Goal: Task Accomplishment & Management: Manage account settings

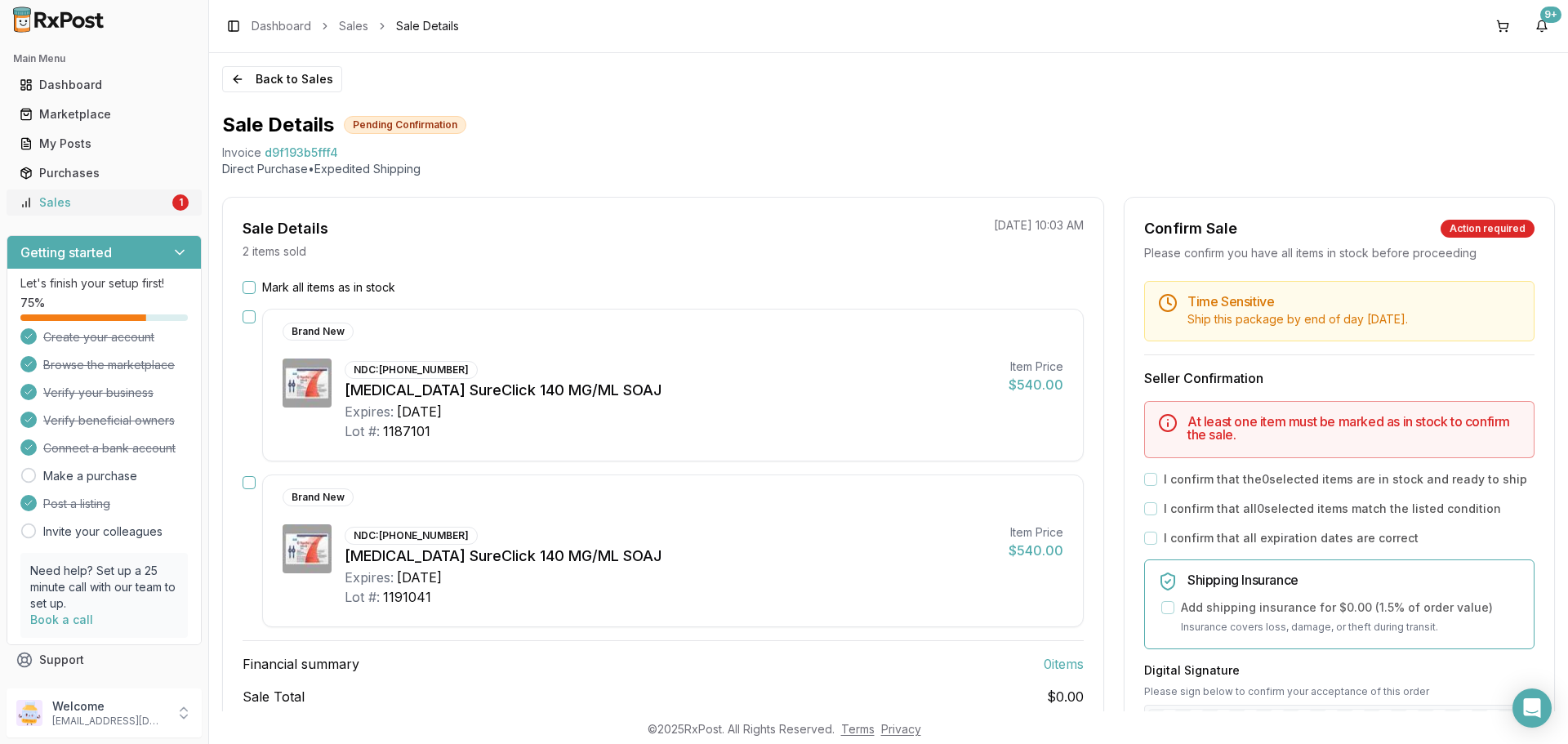
click at [140, 201] on div "Sales" at bounding box center [94, 202] width 150 height 16
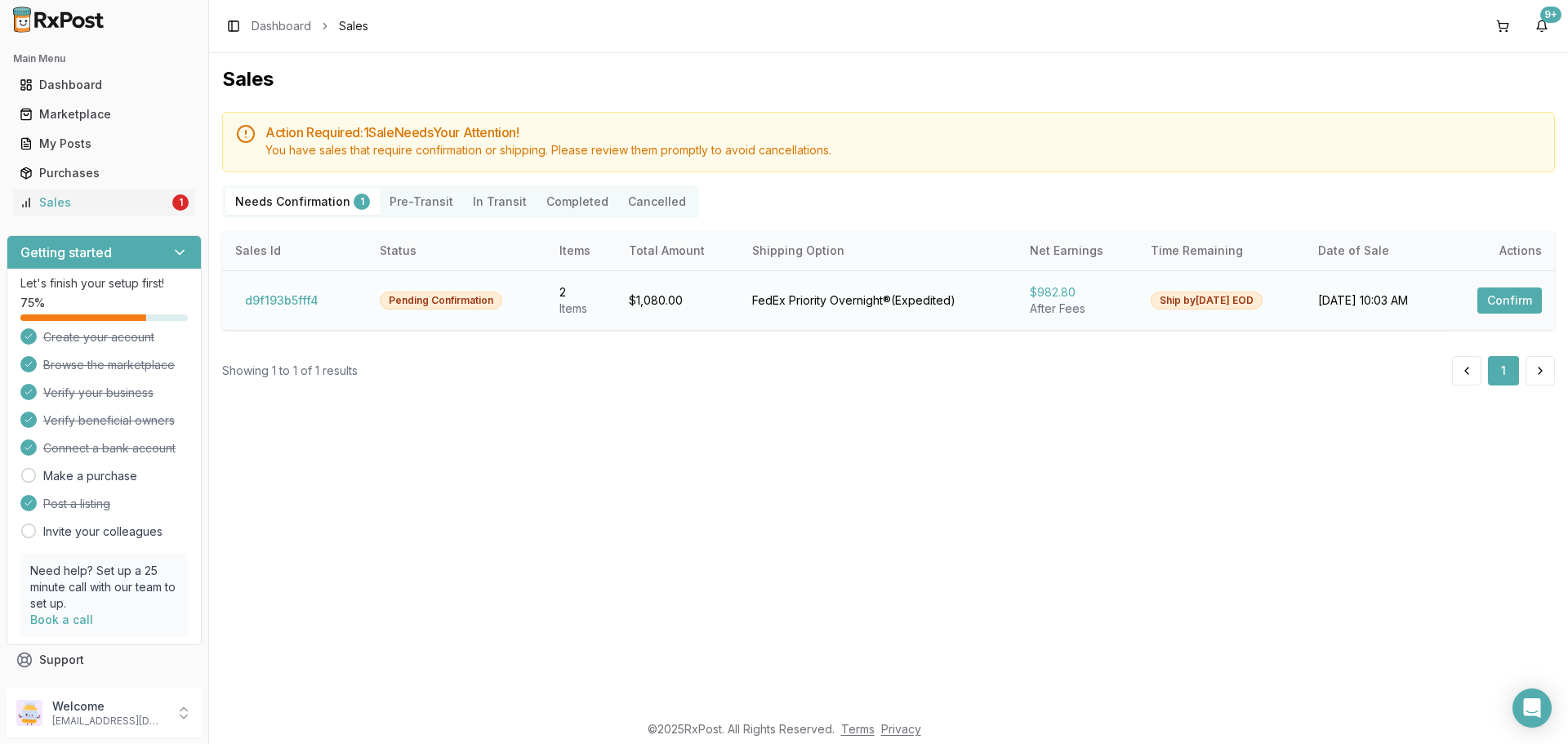
click at [1520, 298] on button "Confirm" at bounding box center [1509, 300] width 64 height 27
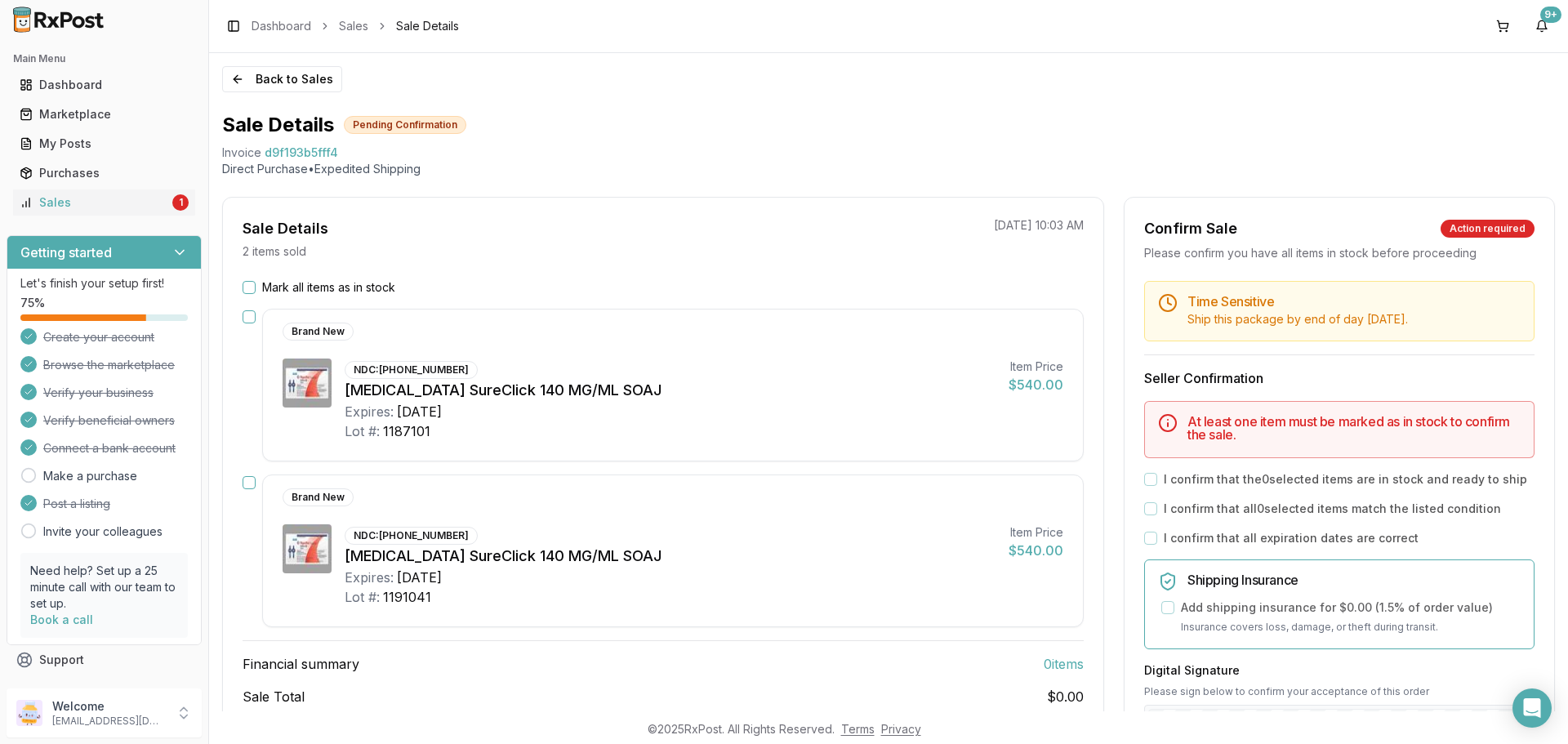
click at [250, 290] on button "Mark all items as in stock" at bounding box center [248, 286] width 13 height 13
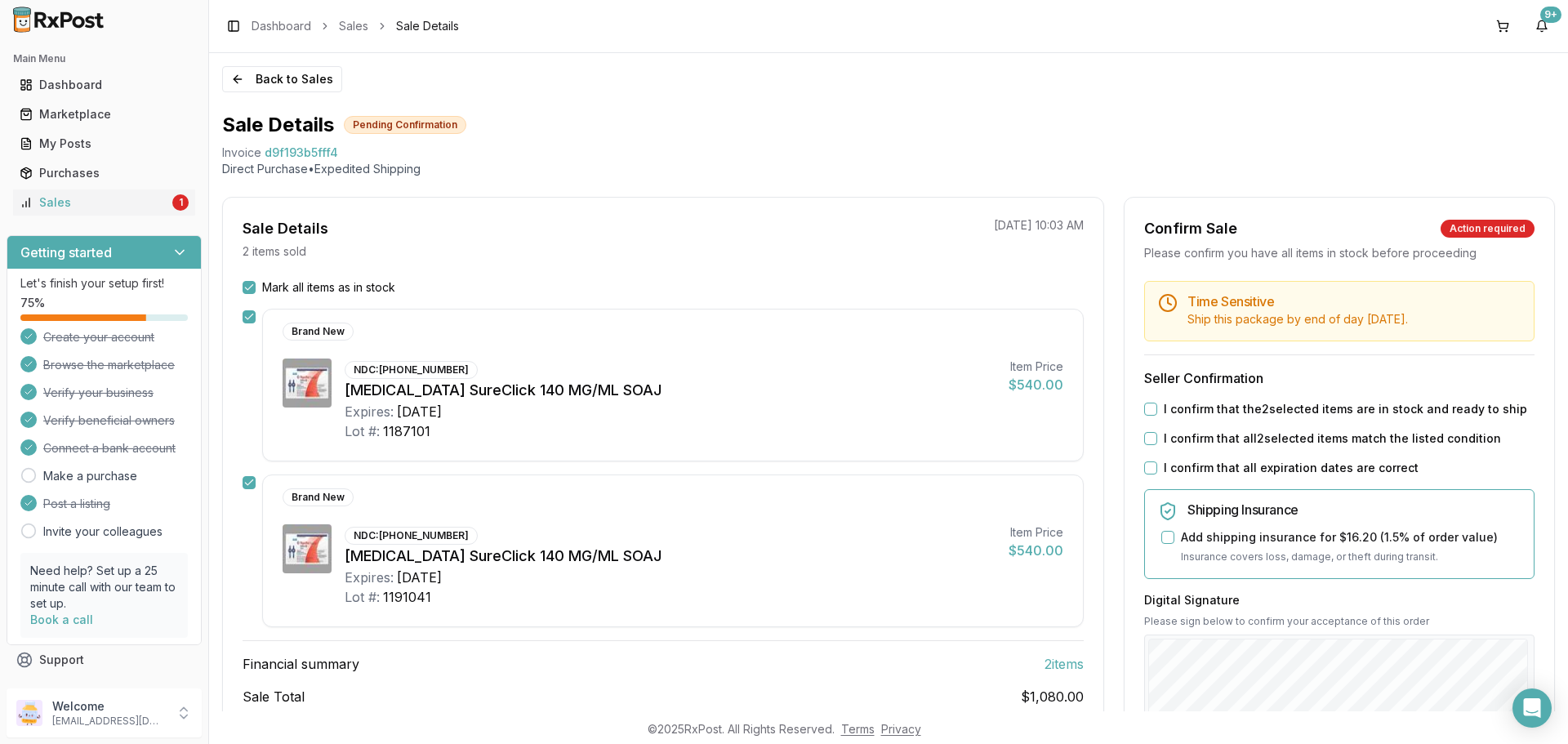
click at [1149, 405] on button "I confirm that the 2 selected items are in stock and ready to ship" at bounding box center [1150, 409] width 13 height 13
click at [1145, 439] on button "I confirm that all 2 selected items match the listed condition" at bounding box center [1150, 438] width 13 height 13
click at [1146, 466] on button "I confirm that all expiration dates are correct" at bounding box center [1150, 467] width 13 height 13
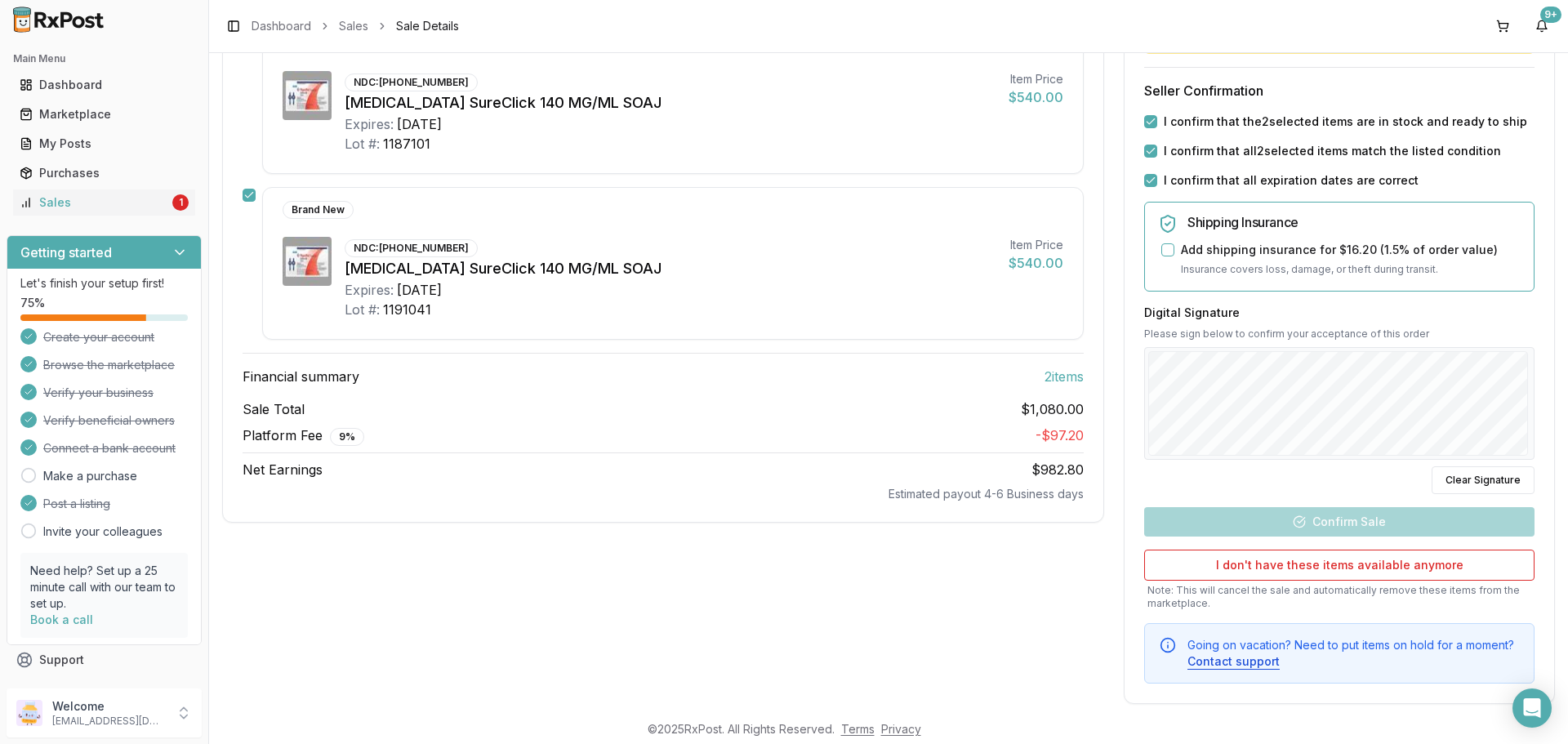
scroll to position [306, 0]
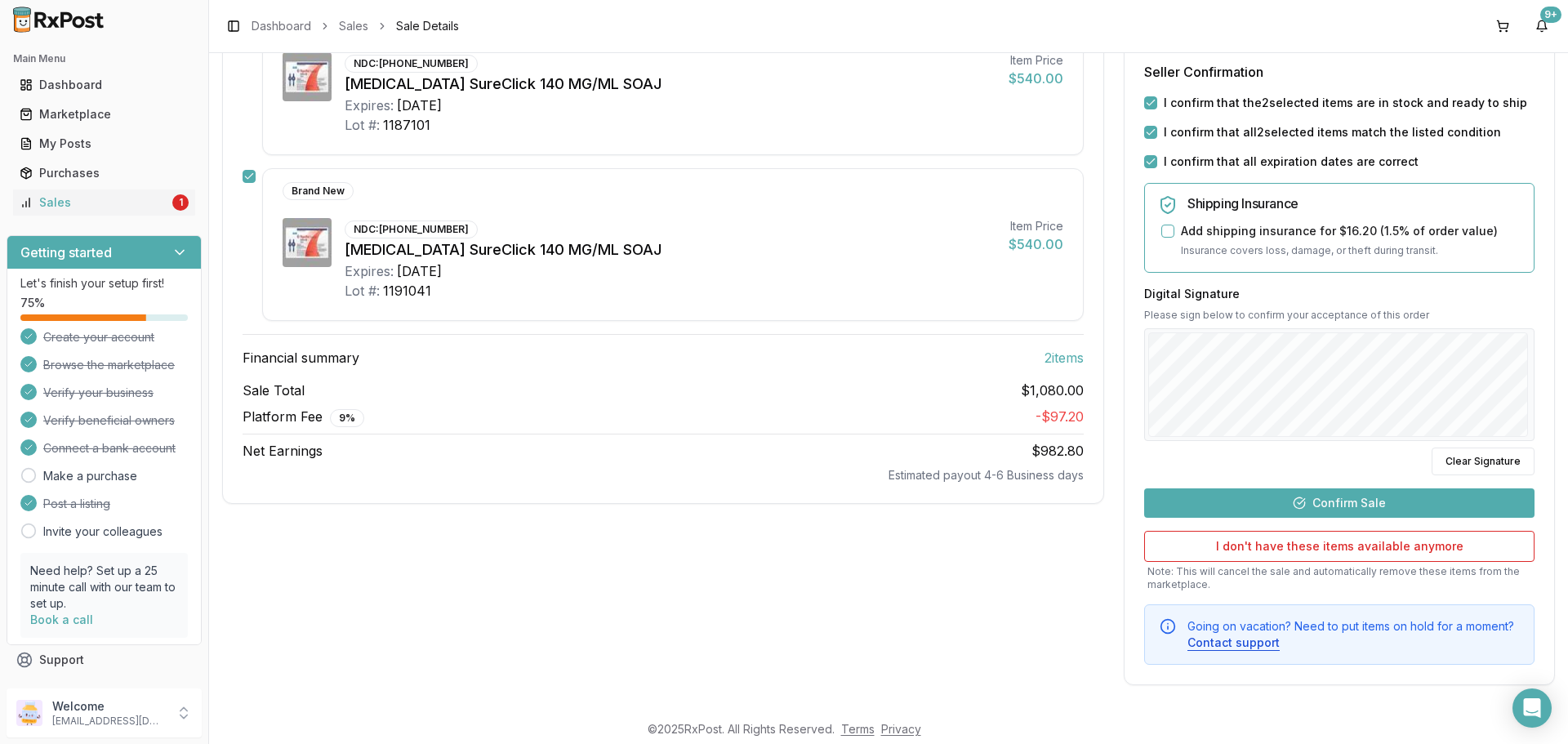
click at [1398, 499] on button "Confirm Sale" at bounding box center [1339, 503] width 390 height 29
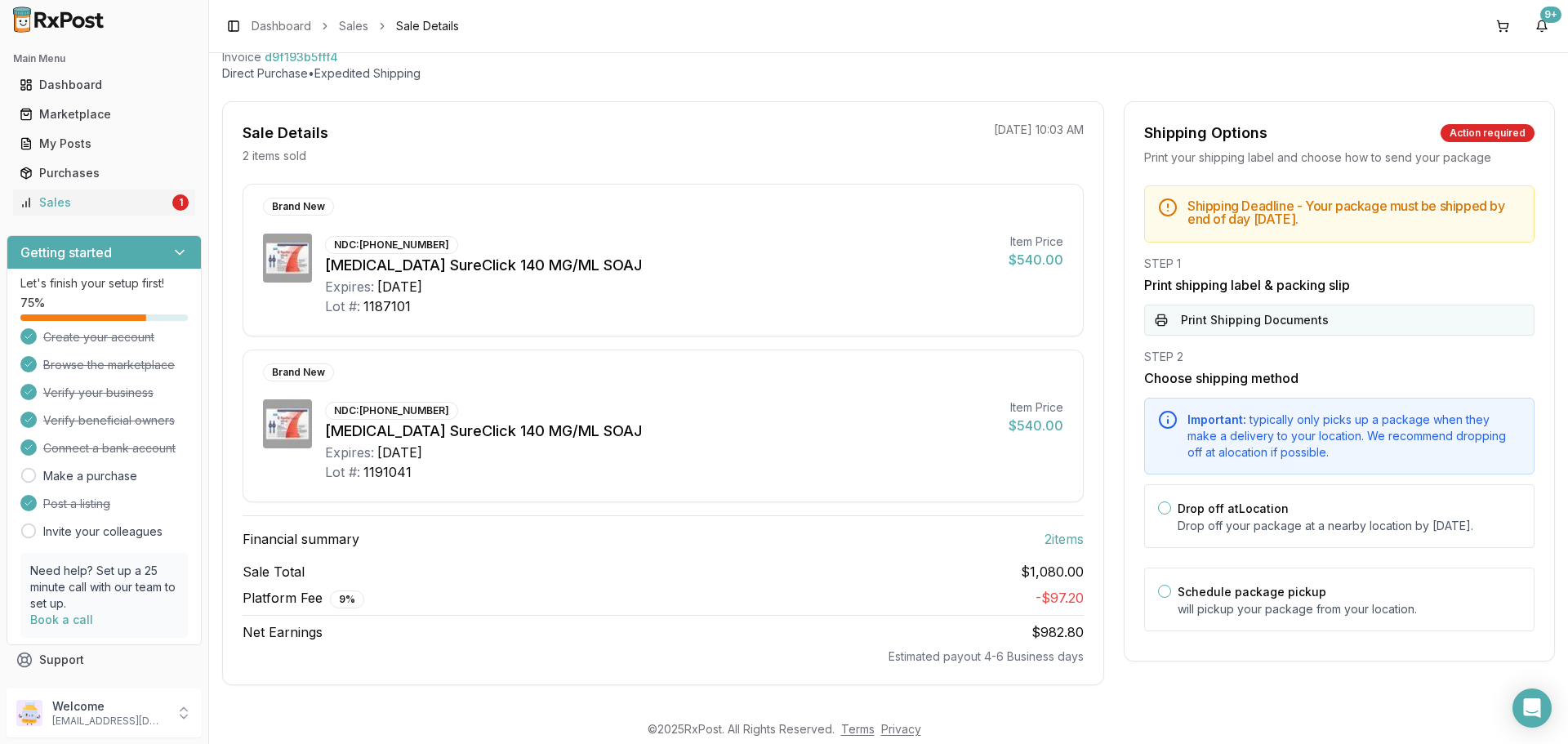
click at [1217, 322] on button "Print Shipping Documents" at bounding box center [1339, 320] width 390 height 31
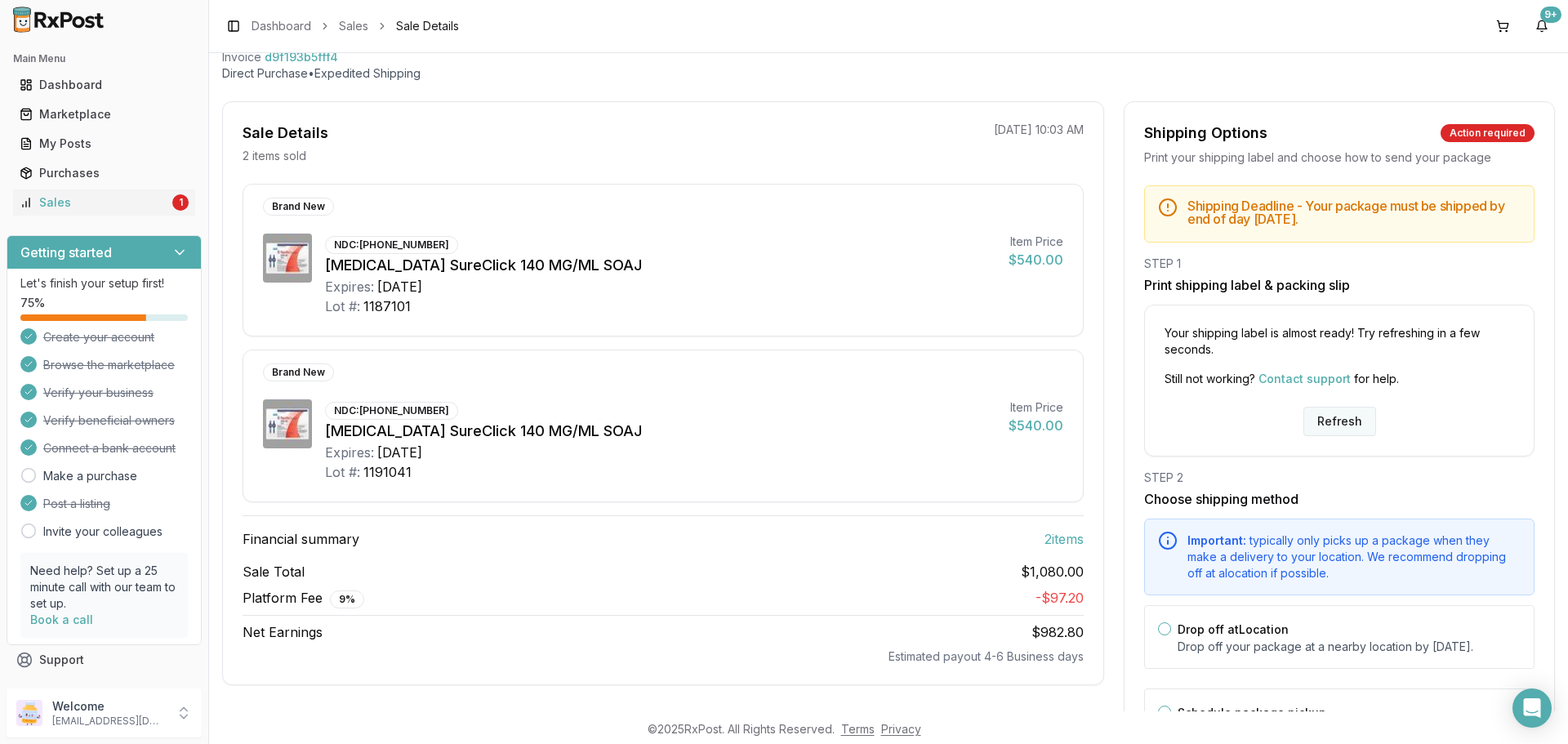
click at [1339, 414] on button "Refresh" at bounding box center [1339, 421] width 73 height 29
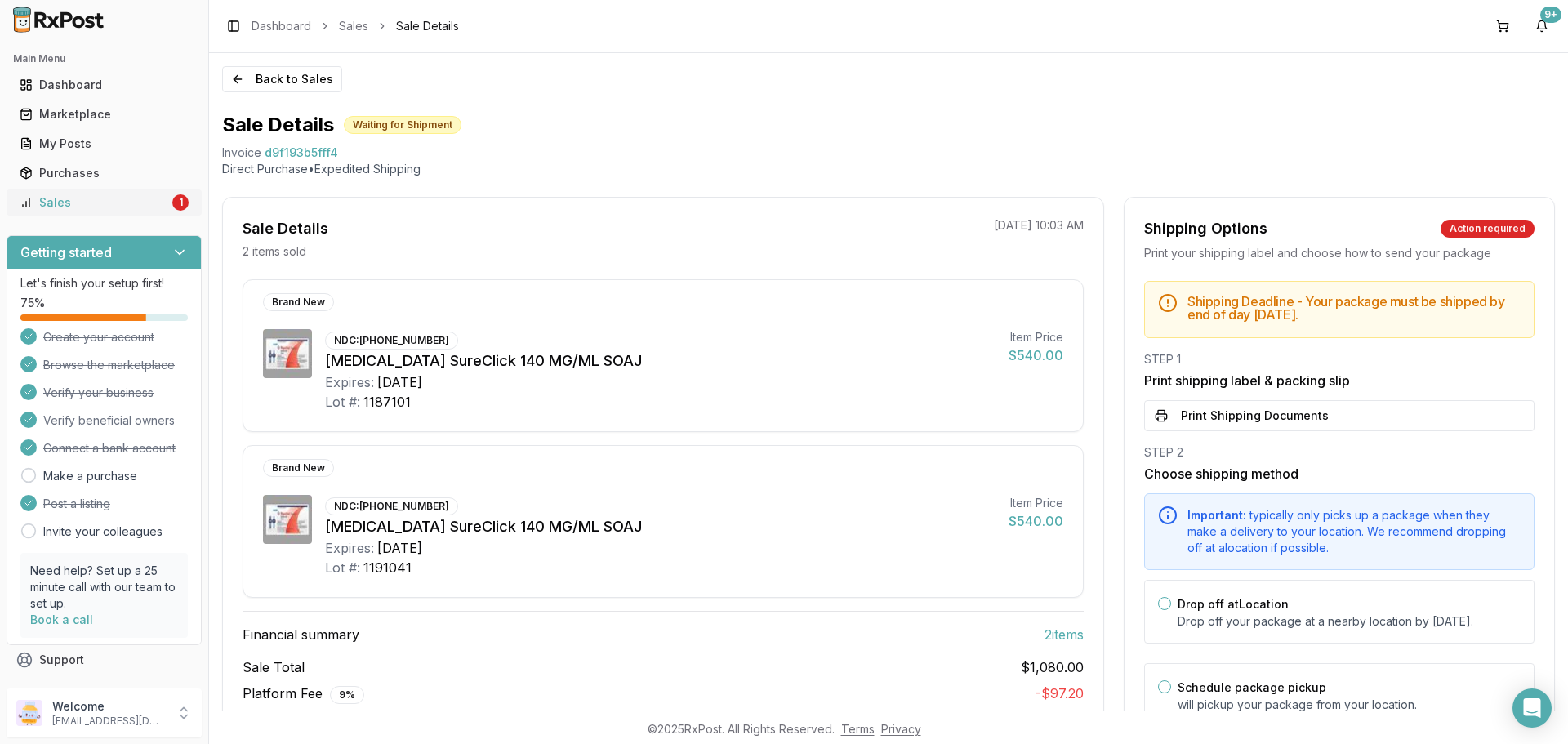
click at [42, 199] on div "Sales" at bounding box center [94, 202] width 150 height 16
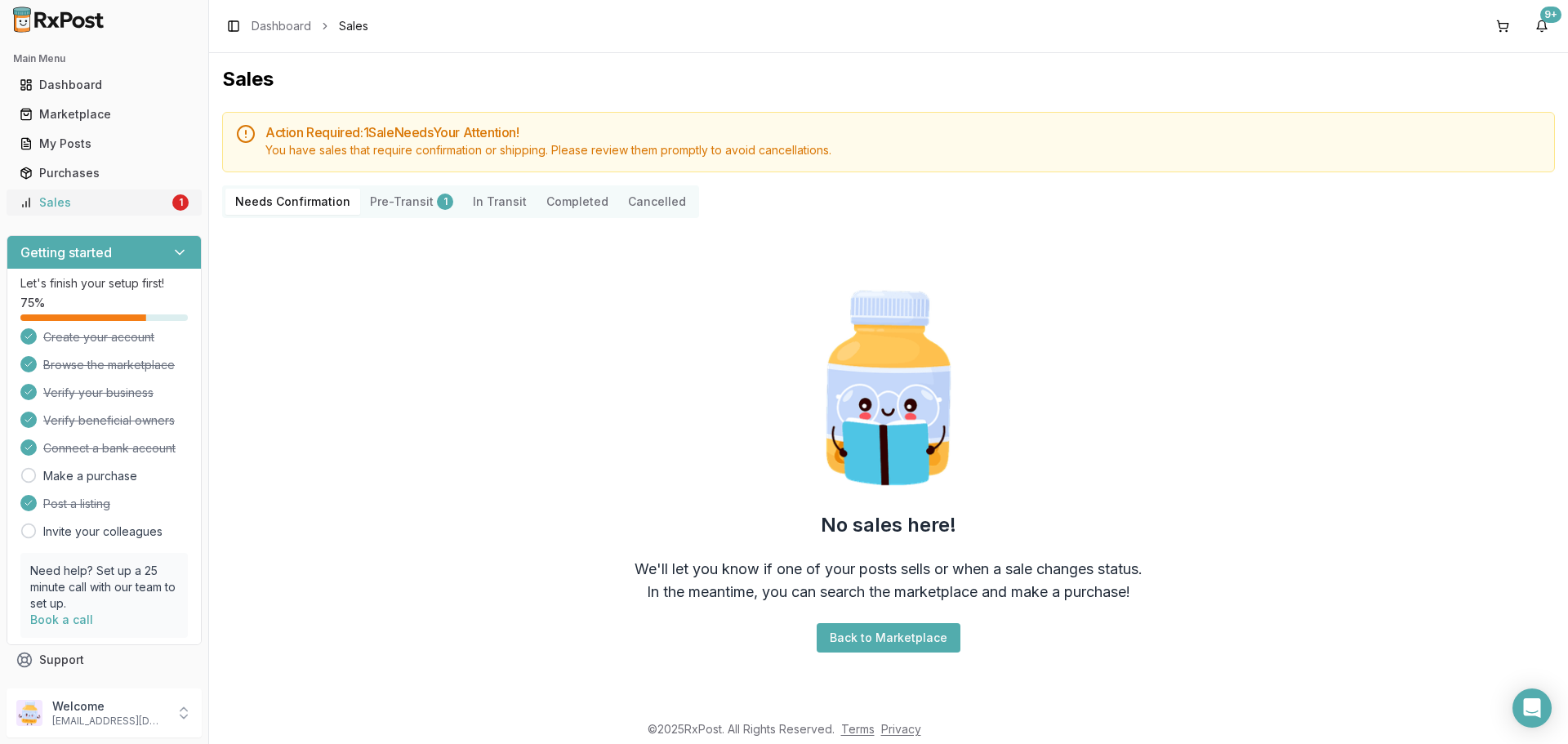
click at [143, 192] on link "Sales 1" at bounding box center [104, 203] width 182 height 29
